Goal: Communication & Community: Answer question/provide support

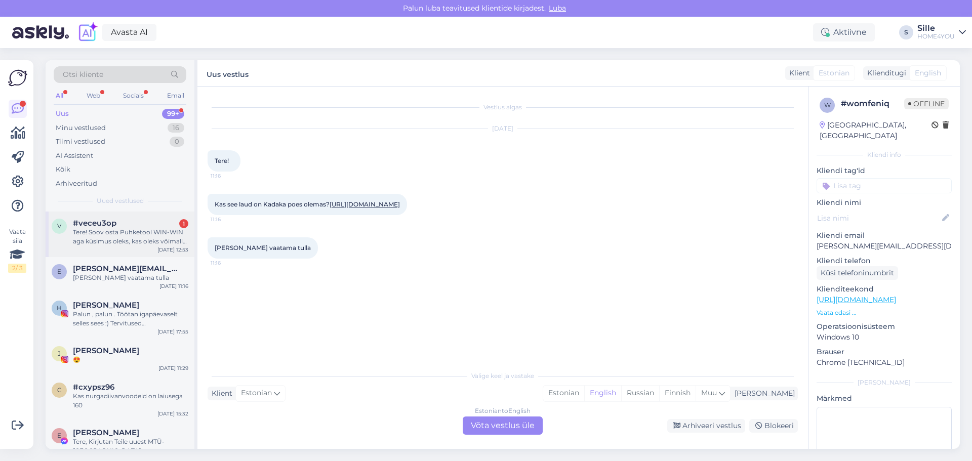
click at [89, 221] on span "#veceu3op" at bounding box center [95, 223] width 44 height 9
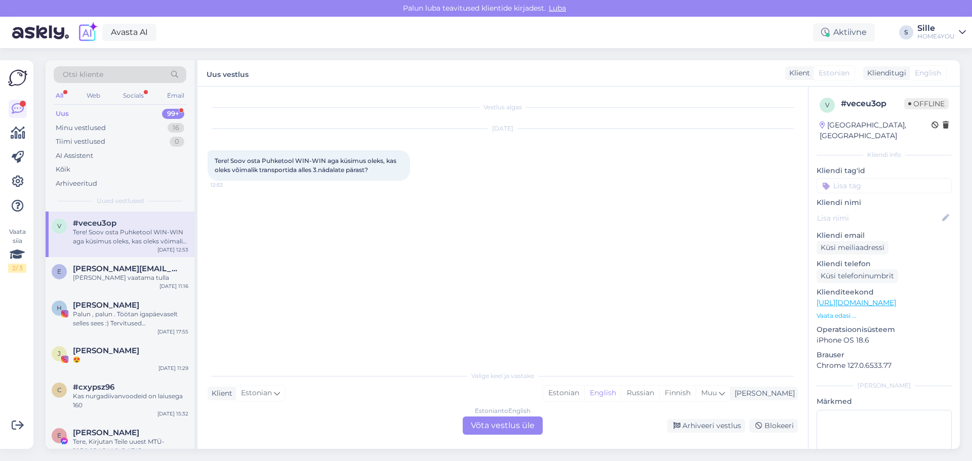
click at [495, 422] on div "Estonian to English Võta vestlus üle" at bounding box center [503, 426] width 80 height 18
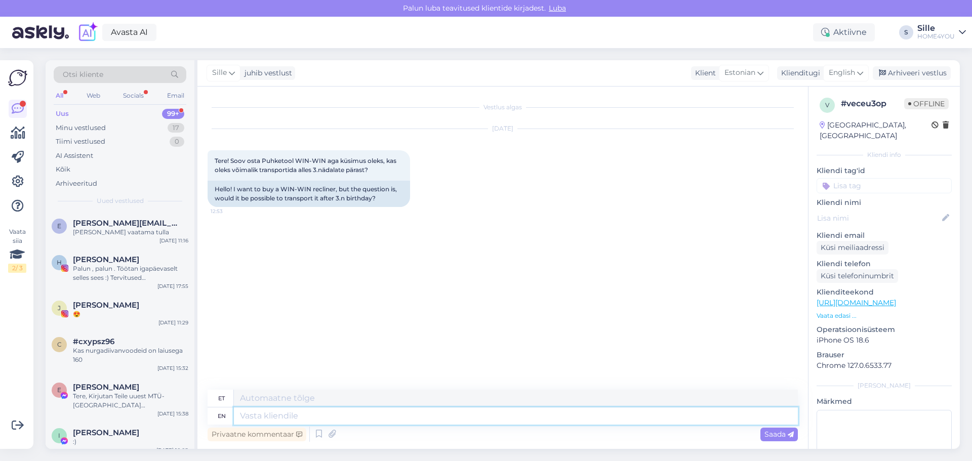
click at [380, 418] on textarea at bounding box center [516, 416] width 564 height 17
click at [851, 74] on span "English" at bounding box center [842, 72] width 26 height 11
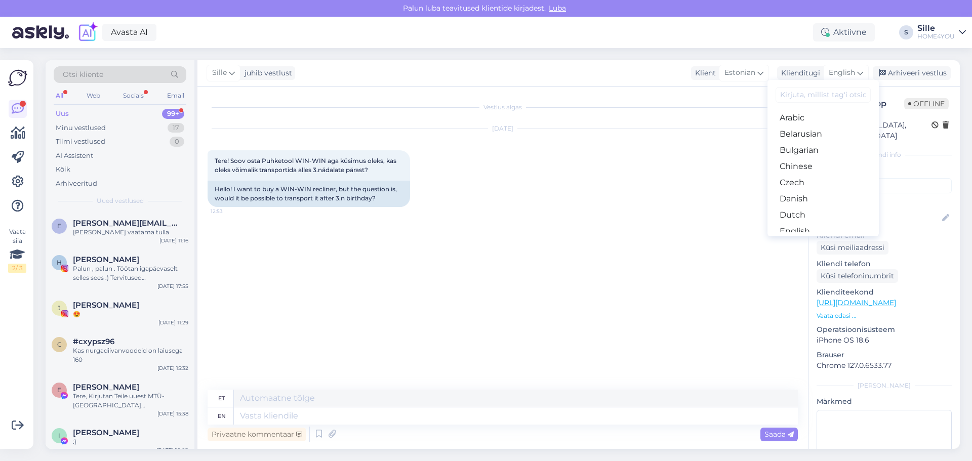
click at [810, 239] on link "Estonian" at bounding box center [822, 247] width 111 height 16
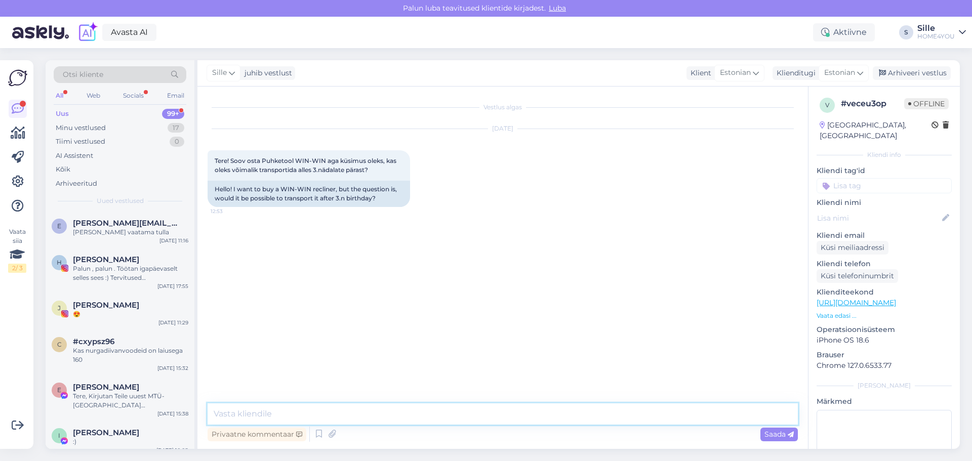
click at [406, 418] on textarea at bounding box center [503, 413] width 590 height 21
click at [496, 415] on textarea "Tere, saame [PERSON_NAME] kokkuleppel 2 nädalat, hoistamistasu muidu 6 euri päe…" at bounding box center [503, 413] width 590 height 21
type textarea "Tere, saame [PERSON_NAME] kokkuleppel 2 nädalat, hoistamistasu 6 euri päev."
click at [544, 407] on textarea "Tere, saame [PERSON_NAME] kokkuleppel 2 nädalat, hoistamistasu 6 euri päev." at bounding box center [503, 413] width 590 height 21
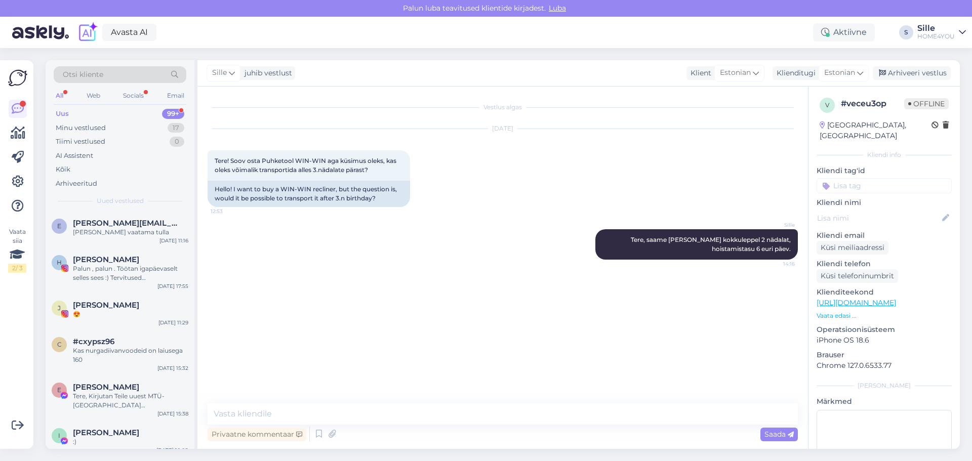
click at [241, 461] on html "[PERSON_NAME] teavitused klientide kirjadest. Luba Avasta AI Aktiivne S Sille H…" at bounding box center [486, 230] width 972 height 461
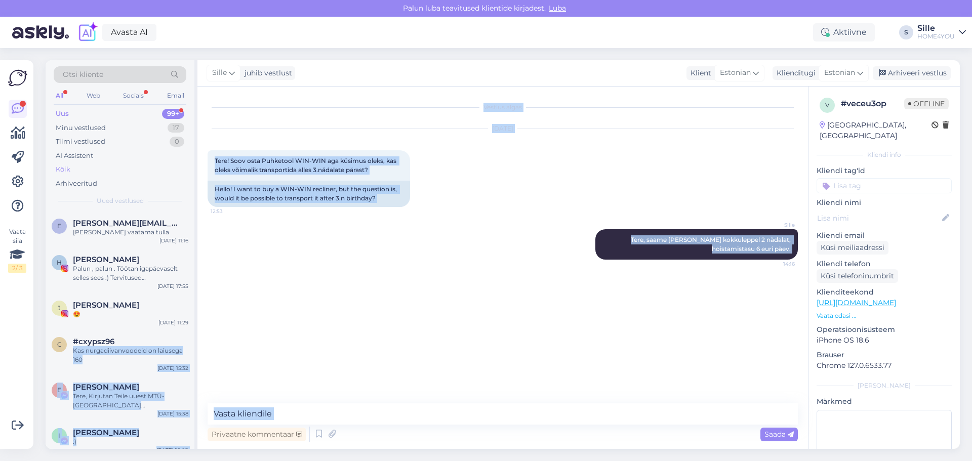
click at [63, 167] on div "Kõik" at bounding box center [63, 170] width 15 height 10
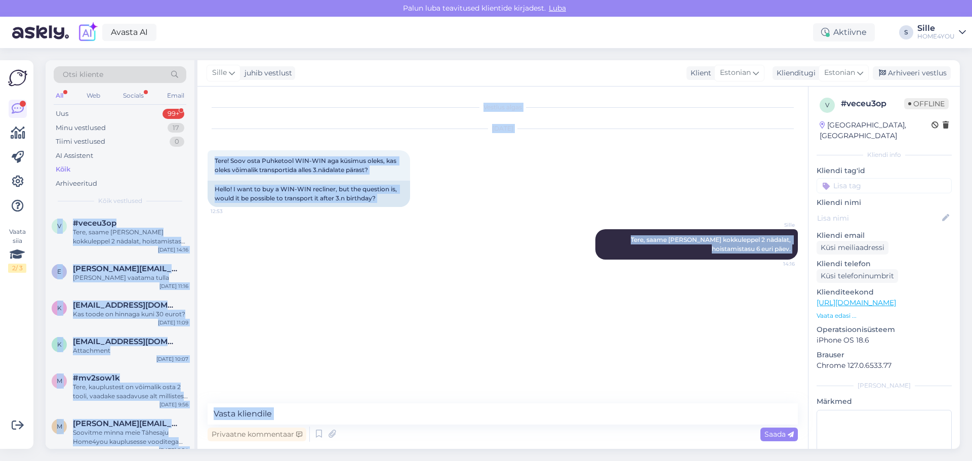
click at [313, 232] on div "[PERSON_NAME], saame [PERSON_NAME] kokkuleppel 2 nädalat, hoistamistasu 6 euri …" at bounding box center [503, 244] width 590 height 53
click at [65, 169] on div "Kõik" at bounding box center [63, 170] width 15 height 10
click at [69, 169] on div "Kõik" at bounding box center [63, 170] width 15 height 10
drag, startPoint x: 128, startPoint y: 384, endPoint x: 174, endPoint y: 220, distance: 170.4
click at [174, 220] on div "#veceu3op" at bounding box center [130, 223] width 115 height 9
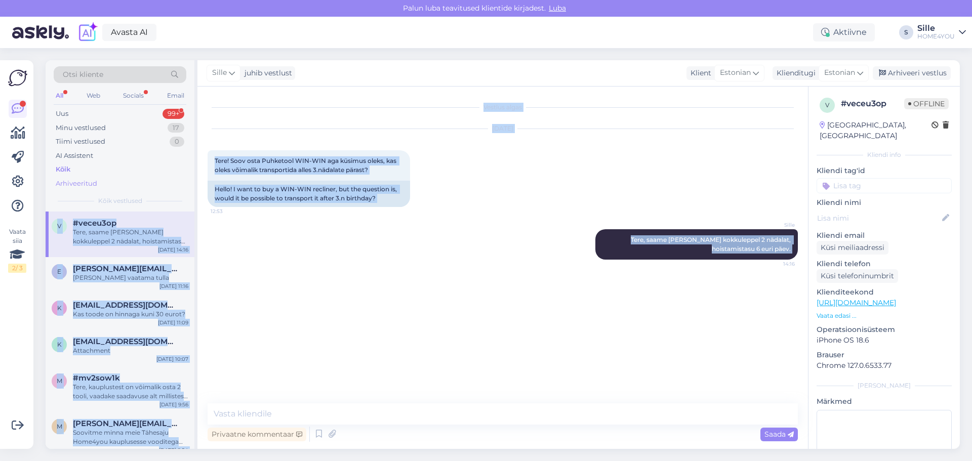
click at [78, 188] on div "Arhiveeritud" at bounding box center [77, 184] width 42 height 10
click at [78, 187] on div "Arhiveeritud" at bounding box center [77, 184] width 42 height 10
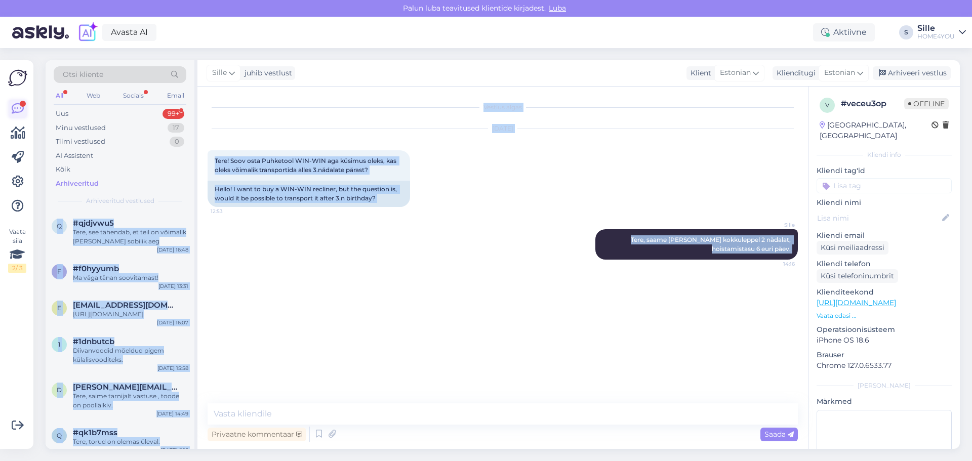
click at [19, 111] on icon at bounding box center [18, 109] width 12 height 12
click at [64, 168] on div "Kõik" at bounding box center [63, 170] width 15 height 10
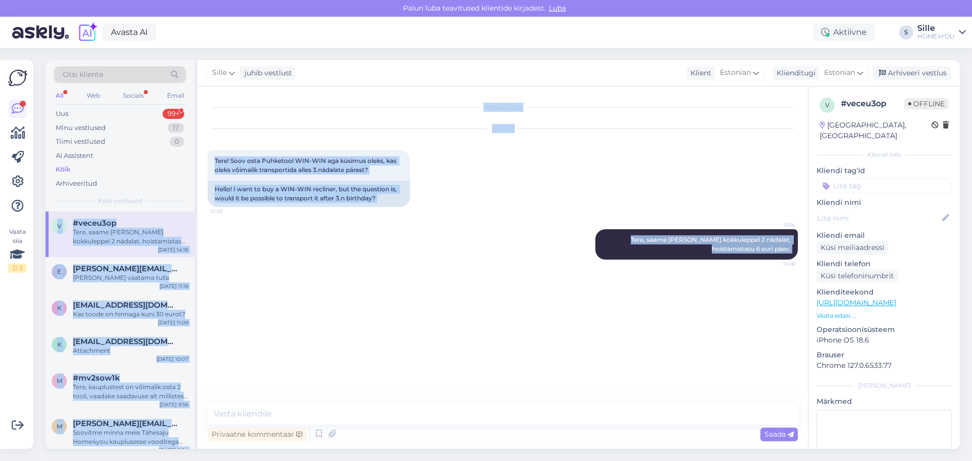
drag, startPoint x: 411, startPoint y: 286, endPoint x: 416, endPoint y: 283, distance: 5.9
click at [412, 286] on div "Vestlus algas [DATE] Tere! Soov osta Puhketool WIN-WIN aga küsimus oleks, kas o…" at bounding box center [507, 246] width 599 height 298
click at [70, 173] on div "Kõik" at bounding box center [63, 170] width 15 height 10
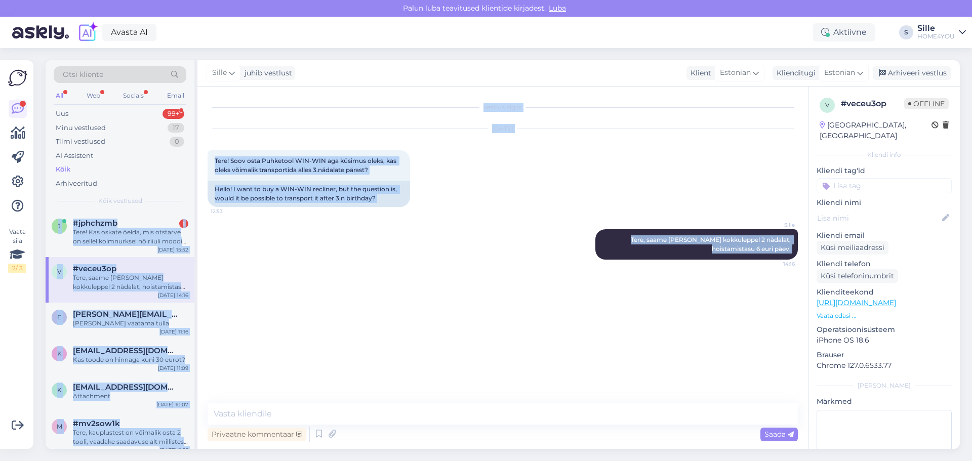
click at [279, 265] on div "[PERSON_NAME], saame [PERSON_NAME] kokkuleppel 2 nädalat, hoistamistasu 6 euri …" at bounding box center [503, 244] width 590 height 53
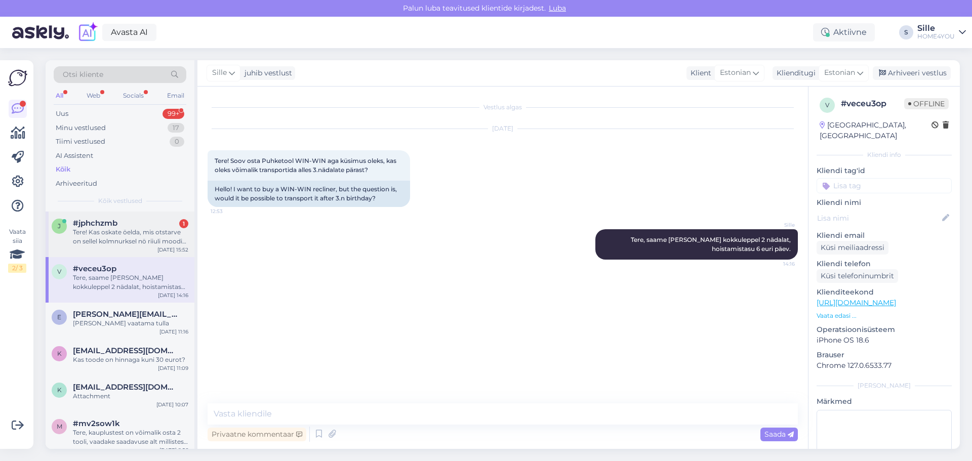
click at [114, 237] on div "Tere! Kas oskate öelda, mis otstarve on sellel kolmnurksel nö riiuli moodi [PER…" at bounding box center [130, 237] width 115 height 18
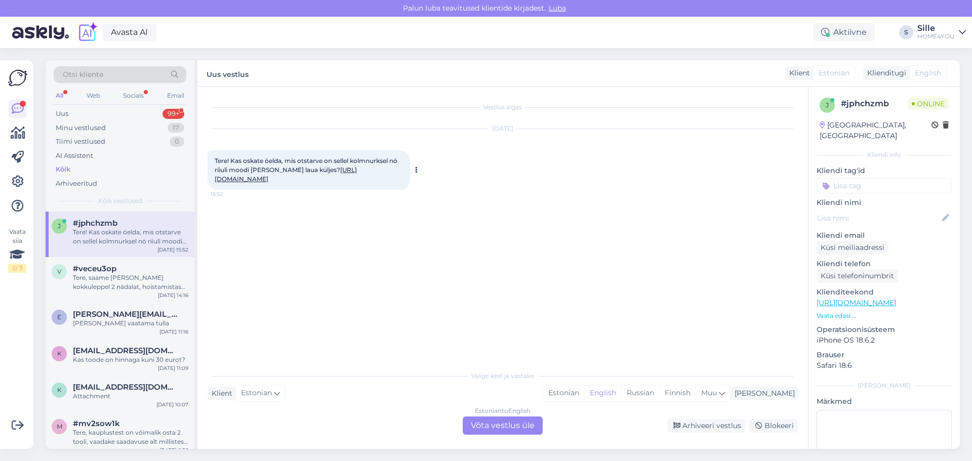
click at [317, 178] on link "[URL][DOMAIN_NAME]" at bounding box center [286, 174] width 142 height 17
click at [512, 428] on div "Estonian to English Võta vestlus üle" at bounding box center [503, 426] width 80 height 18
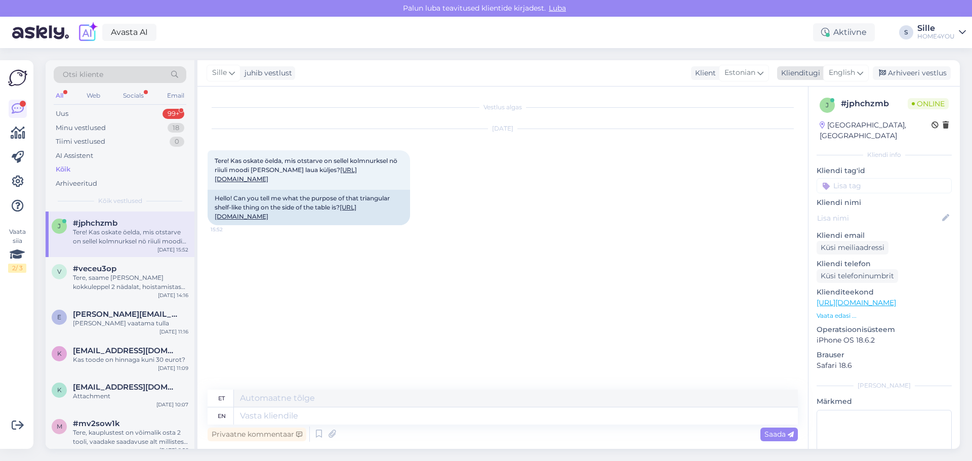
click at [857, 76] on div "English" at bounding box center [846, 73] width 46 height 16
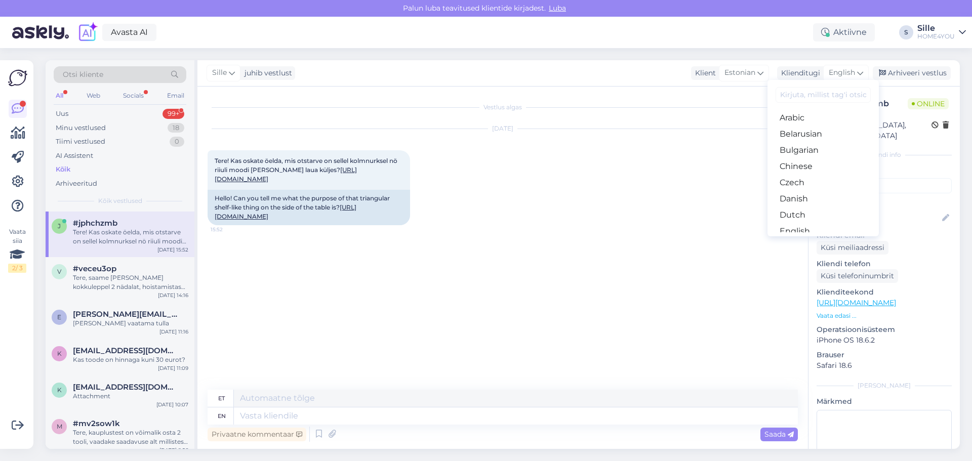
click at [799, 239] on link "Estonian" at bounding box center [822, 247] width 111 height 16
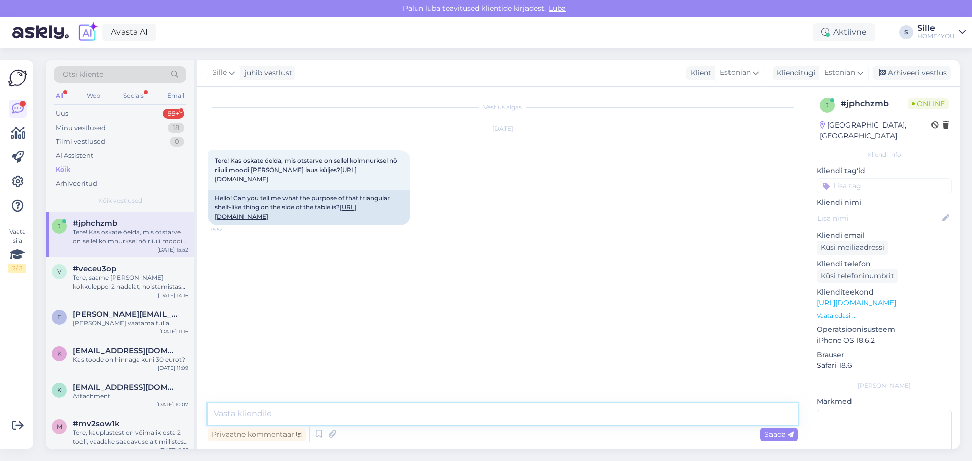
click at [400, 411] on textarea at bounding box center [503, 413] width 590 height 21
type textarea "Tere, saate näiteks raamatu avatuna sinna panna."
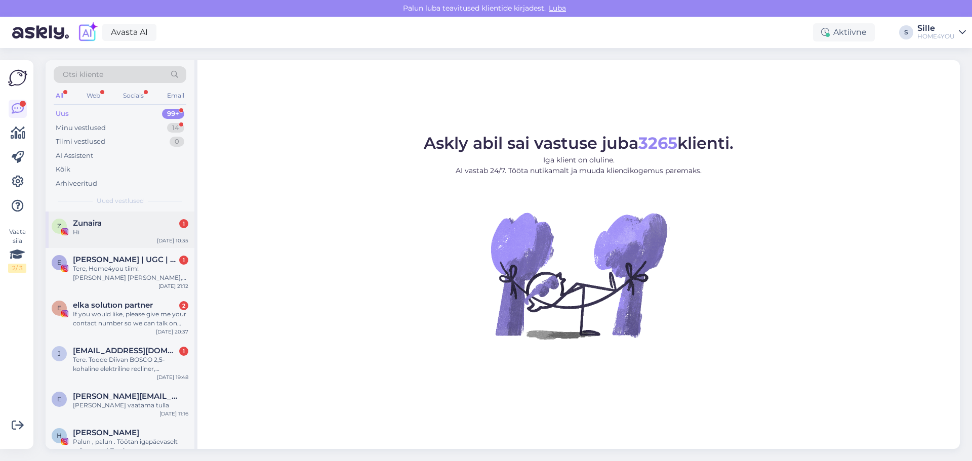
click at [121, 224] on div "Zunaira 1" at bounding box center [130, 223] width 115 height 9
